Goal: Check status: Check status

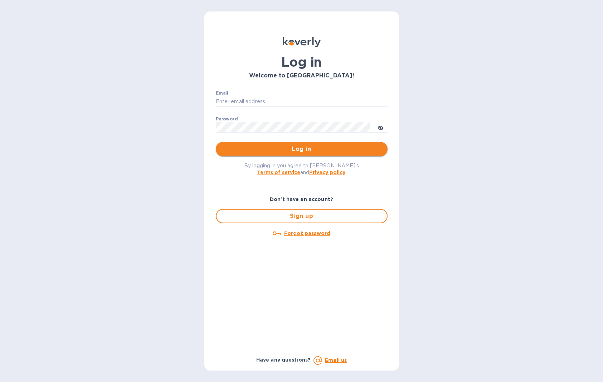
type input "[EMAIL_ADDRESS][DOMAIN_NAME]"
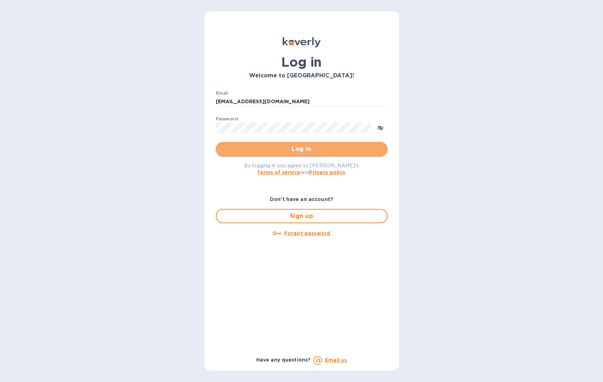
click at [302, 153] on span "Log in" at bounding box center [302, 149] width 160 height 9
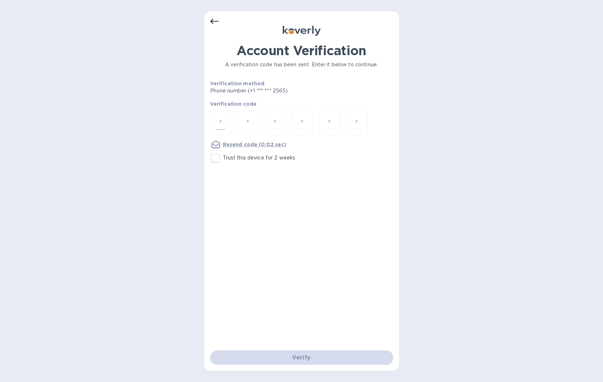
click at [220, 120] on input "number" at bounding box center [220, 122] width 9 height 13
type input "3"
type input "6"
type input "9"
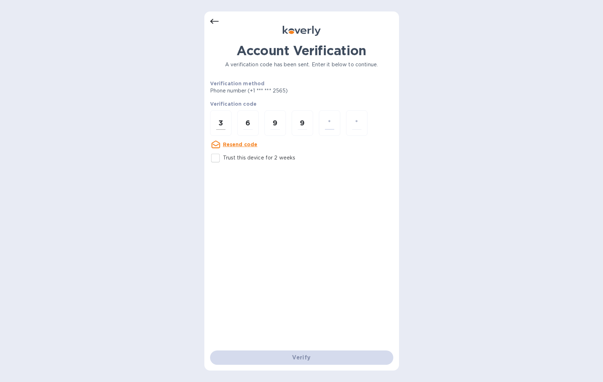
type input "5"
type input "7"
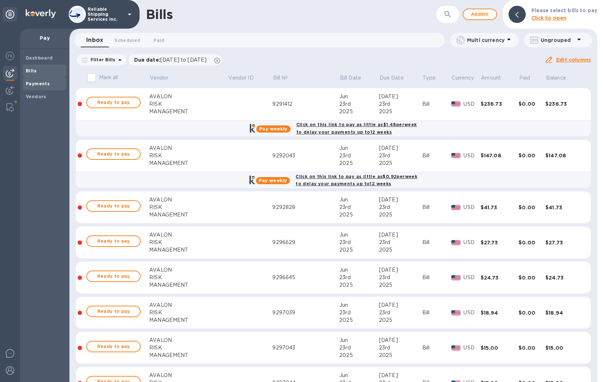
click at [33, 85] on b "Payments" at bounding box center [38, 83] width 24 height 5
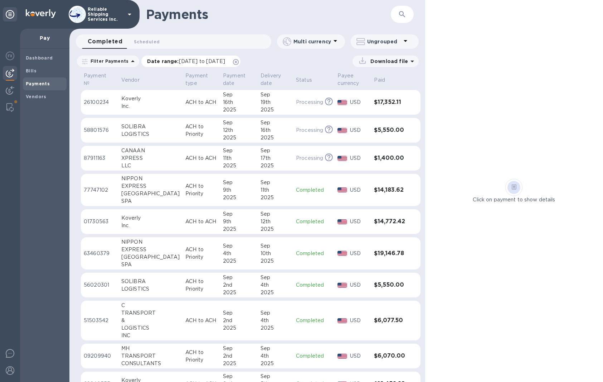
click at [239, 63] on icon at bounding box center [236, 62] width 6 height 6
click at [11, 94] on img at bounding box center [10, 90] width 9 height 9
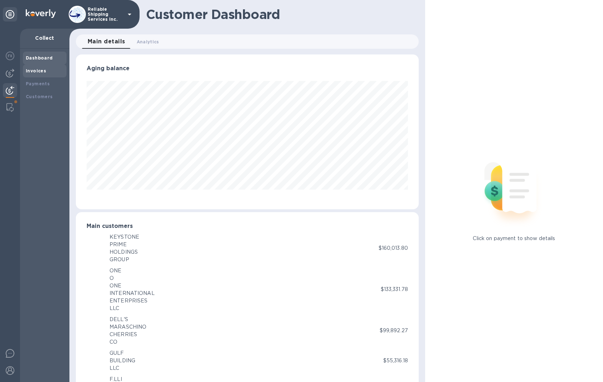
scroll to position [357950, 357764]
click at [44, 82] on b "Payments" at bounding box center [38, 83] width 24 height 5
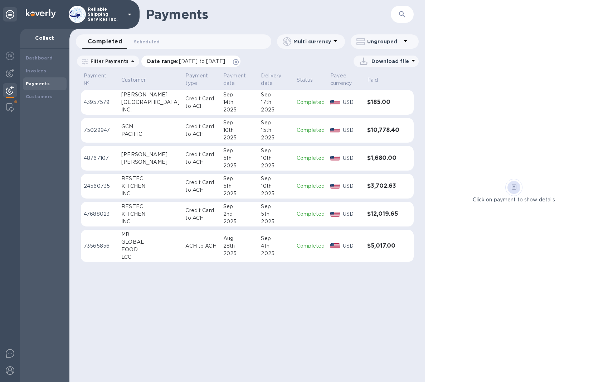
click at [239, 63] on icon at bounding box center [236, 62] width 6 height 6
